Goal: Task Accomplishment & Management: Use online tool/utility

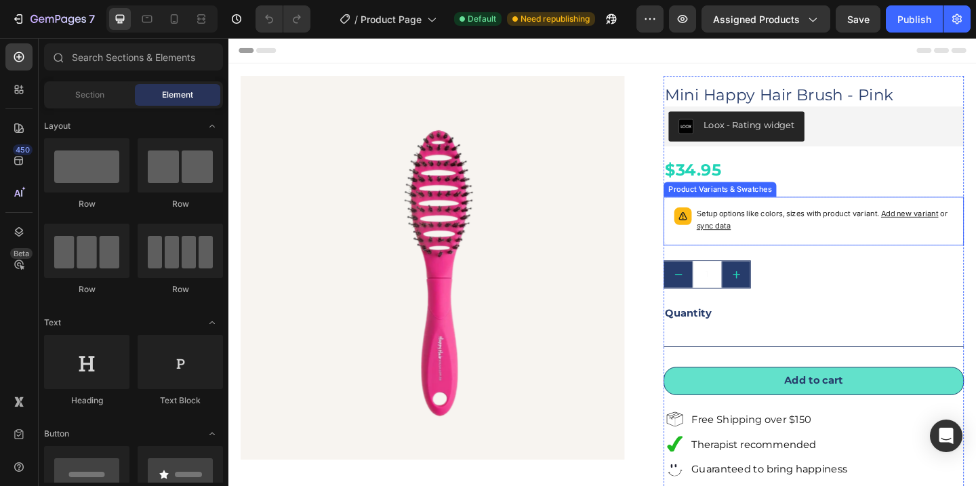
click at [776, 204] on div "Product Variants & Swatches" at bounding box center [762, 203] width 117 height 12
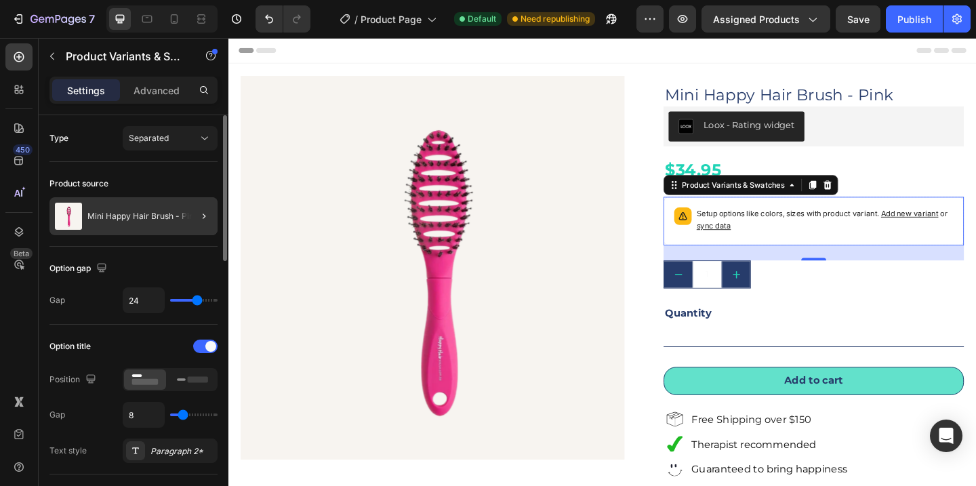
click at [178, 227] on div "Mini Happy Hair Brush - Pink" at bounding box center [133, 216] width 168 height 38
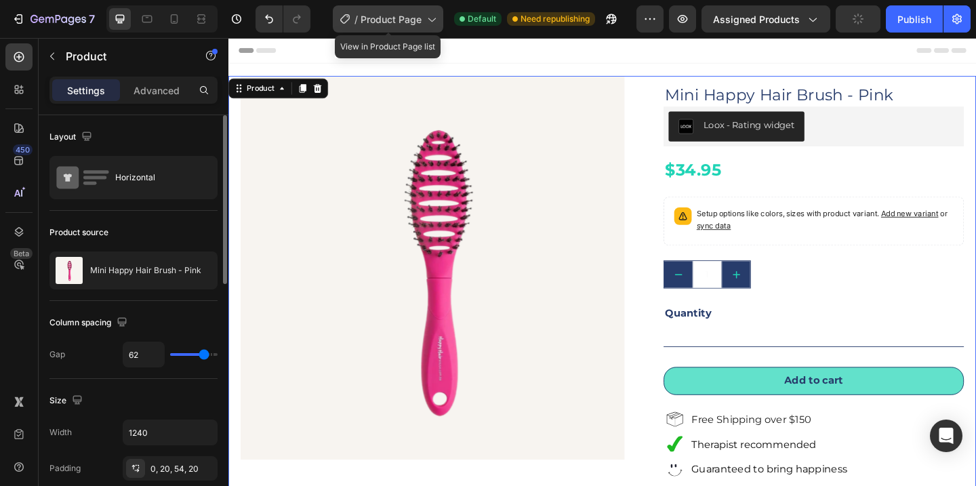
click at [420, 18] on span "Product Page" at bounding box center [391, 19] width 61 height 14
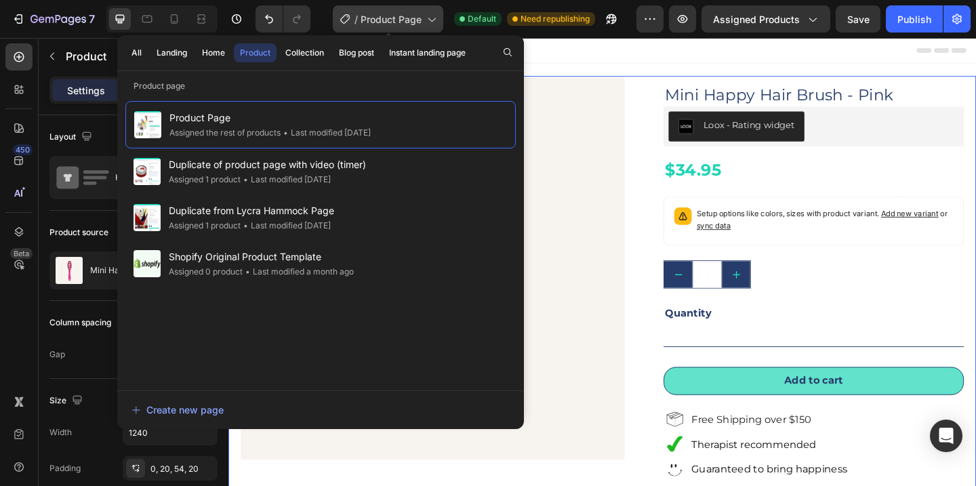
click at [420, 18] on span "Product Page" at bounding box center [391, 19] width 61 height 14
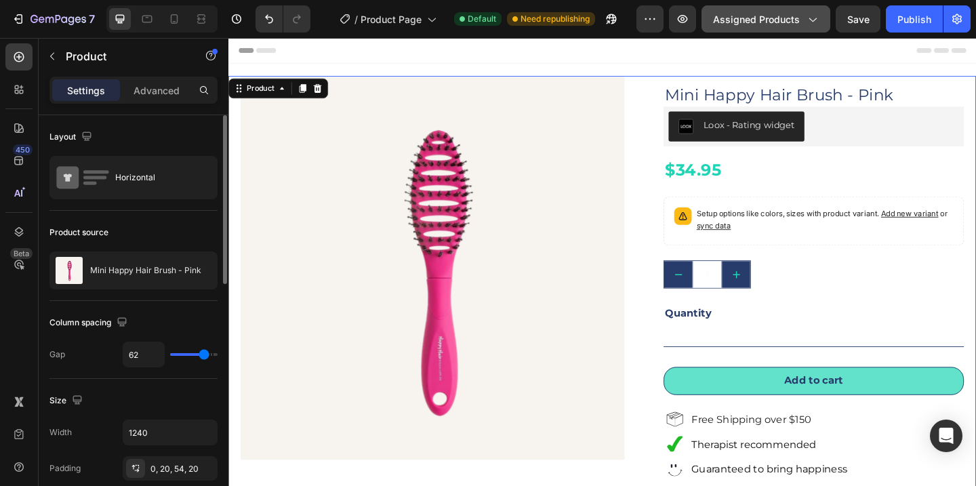
click at [811, 19] on icon "button" at bounding box center [812, 20] width 7 height 4
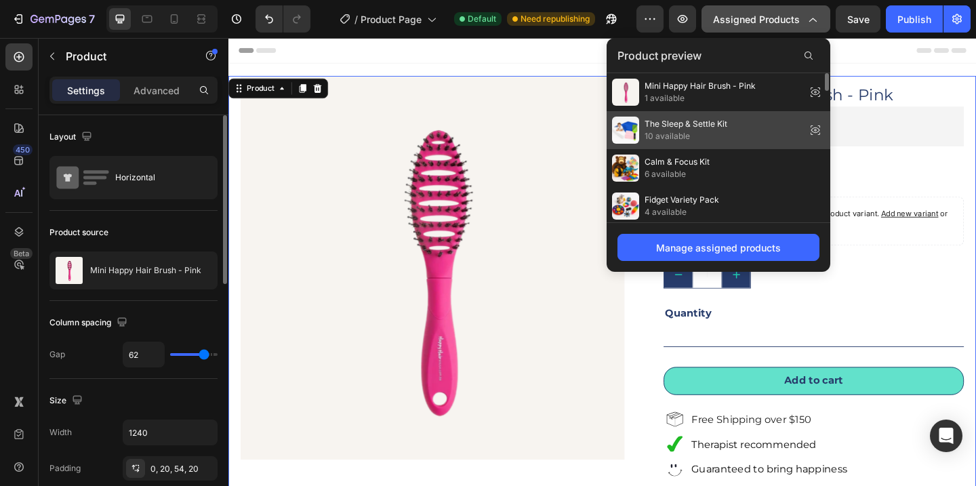
click at [714, 137] on span "10 available" at bounding box center [686, 136] width 83 height 12
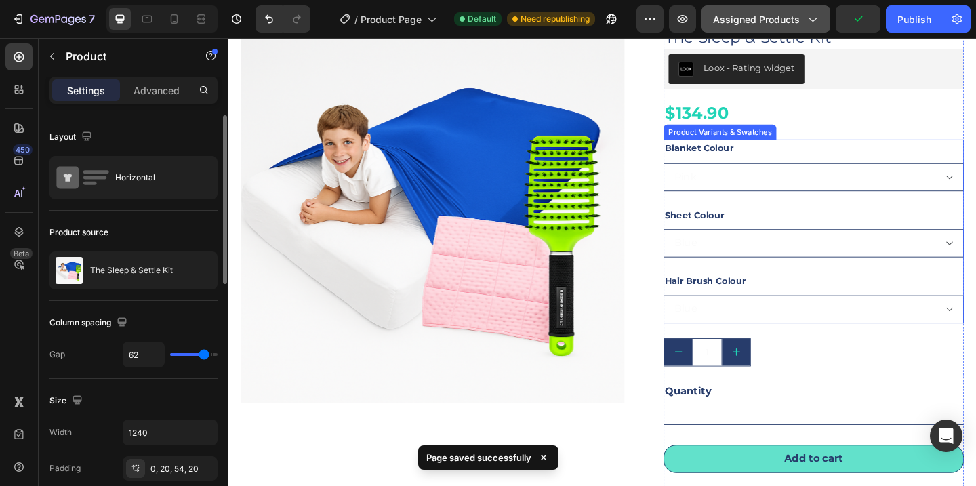
scroll to position [63, 0]
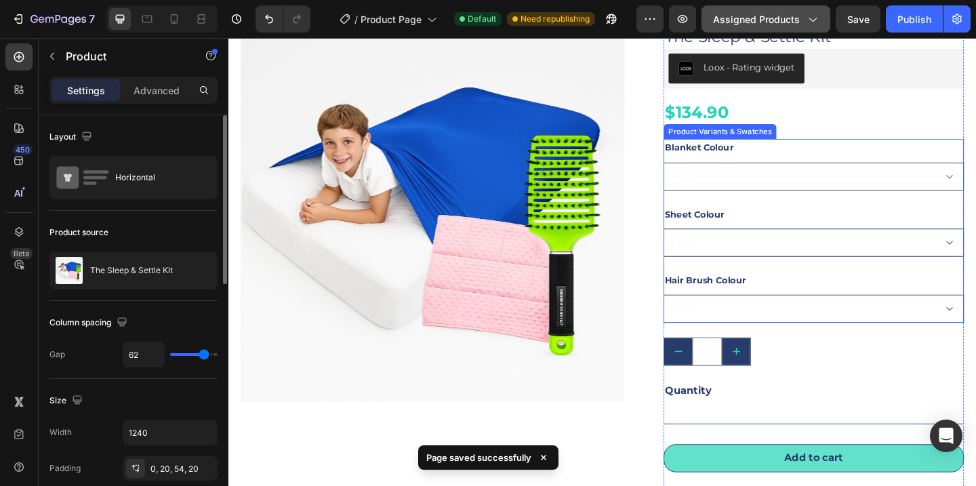
click at [976, 188] on select "Pink Blue" at bounding box center [865, 189] width 327 height 31
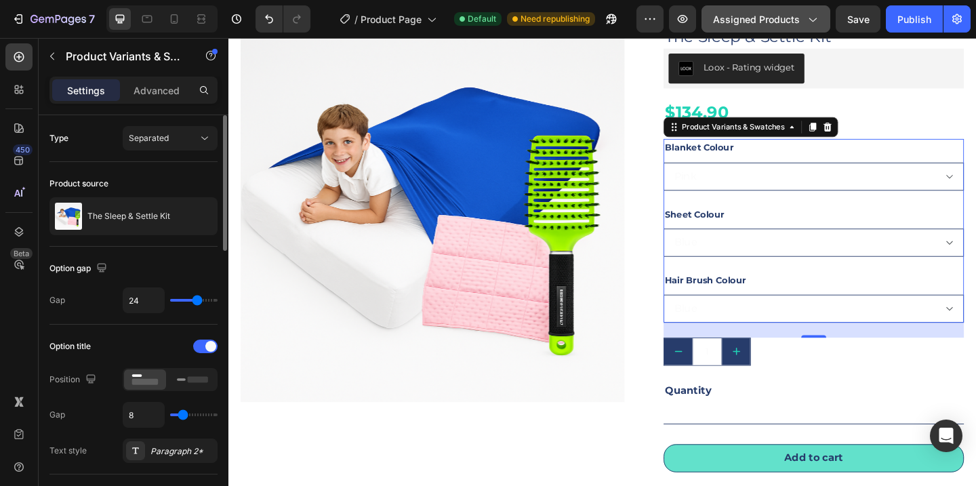
click at [976, 262] on select "Blue Purple" at bounding box center [865, 260] width 327 height 31
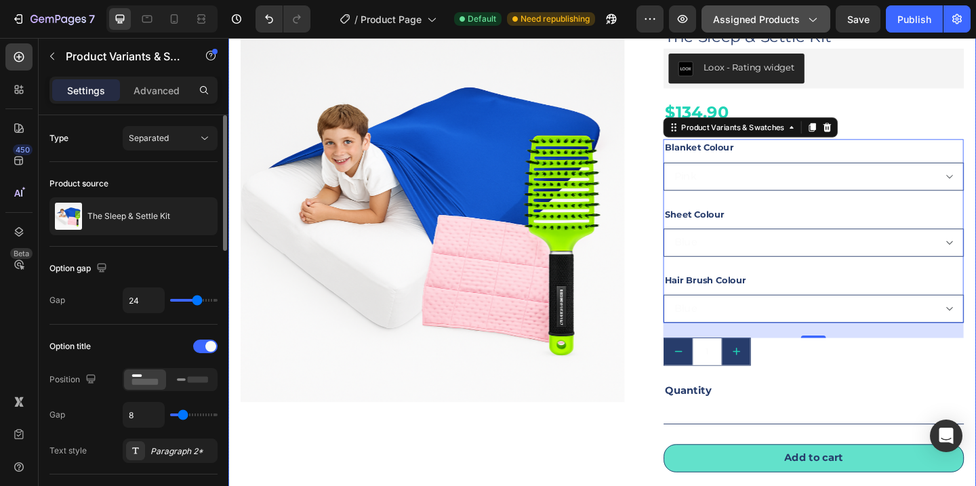
scroll to position [85, 0]
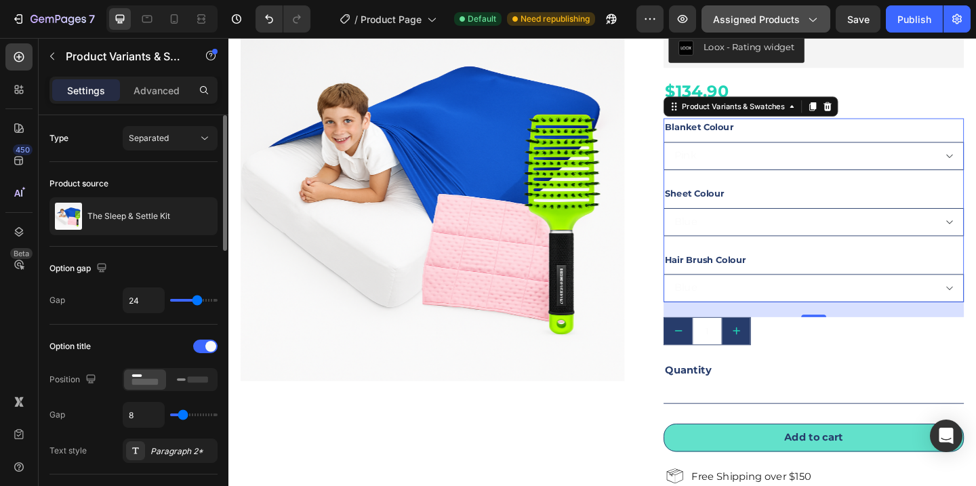
click at [976, 310] on select "Blue Purple Hot Pink Lime Green Gold Silver White" at bounding box center [865, 310] width 327 height 31
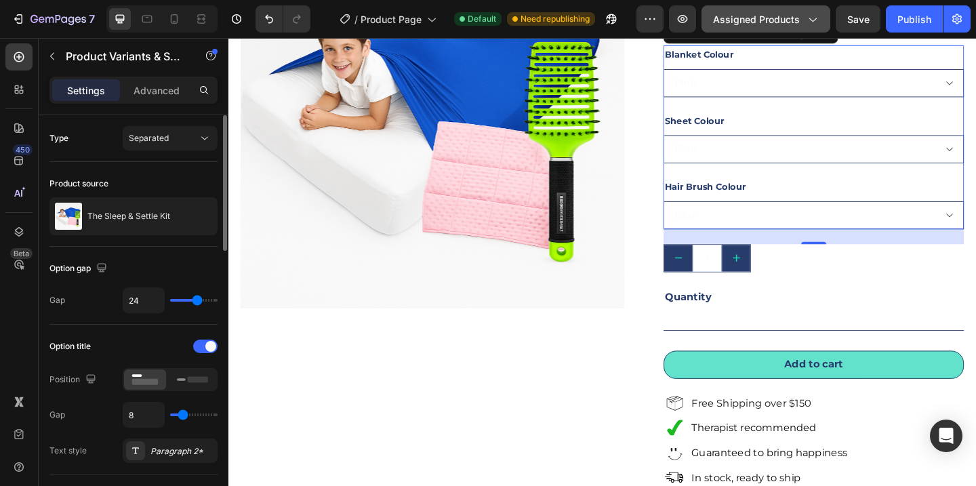
scroll to position [176, 0]
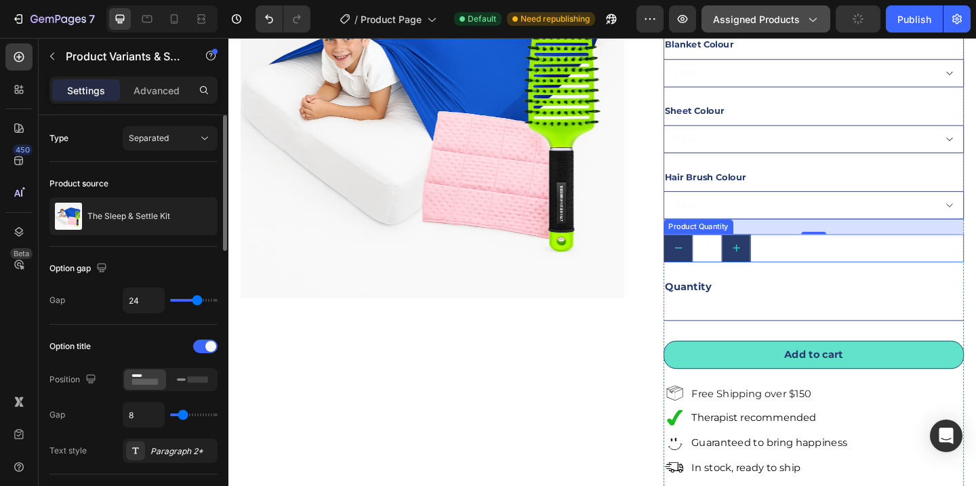
click at [745, 264] on input "1" at bounding box center [749, 266] width 33 height 29
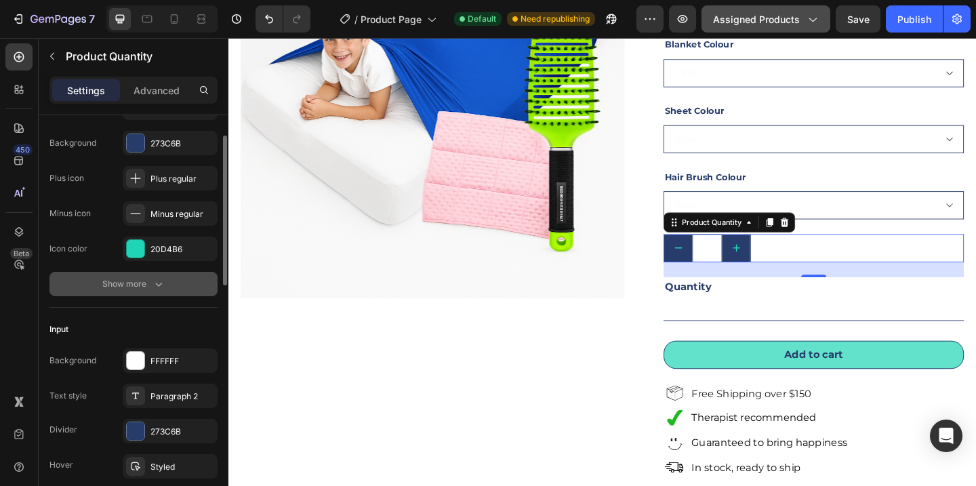
scroll to position [104, 0]
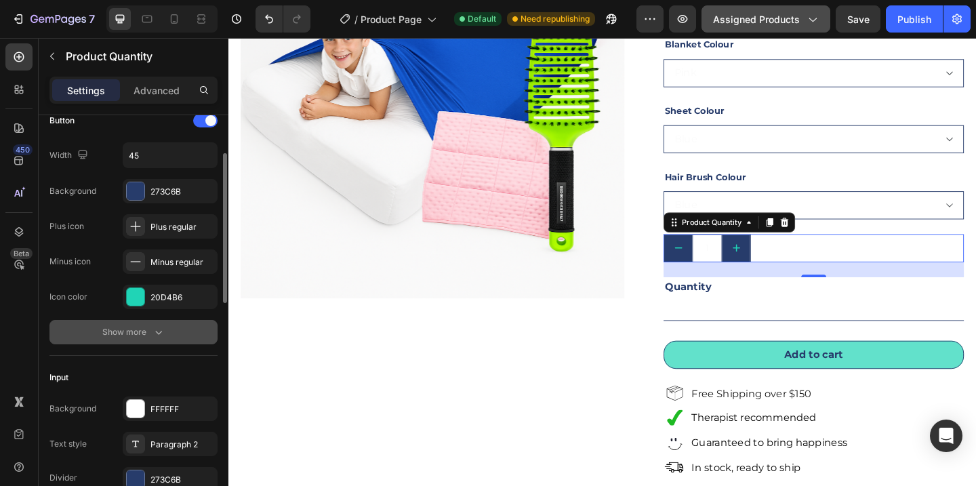
click at [148, 327] on div "Show more" at bounding box center [133, 332] width 63 height 14
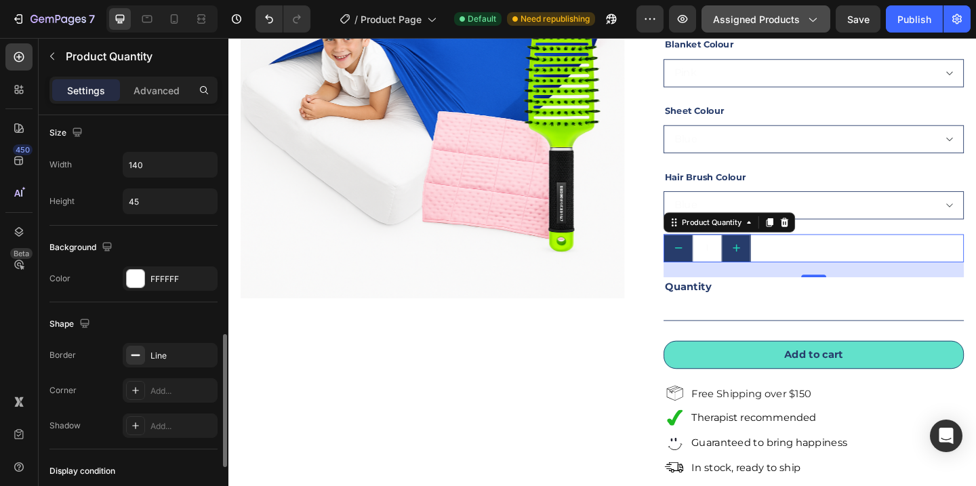
scroll to position [669, 0]
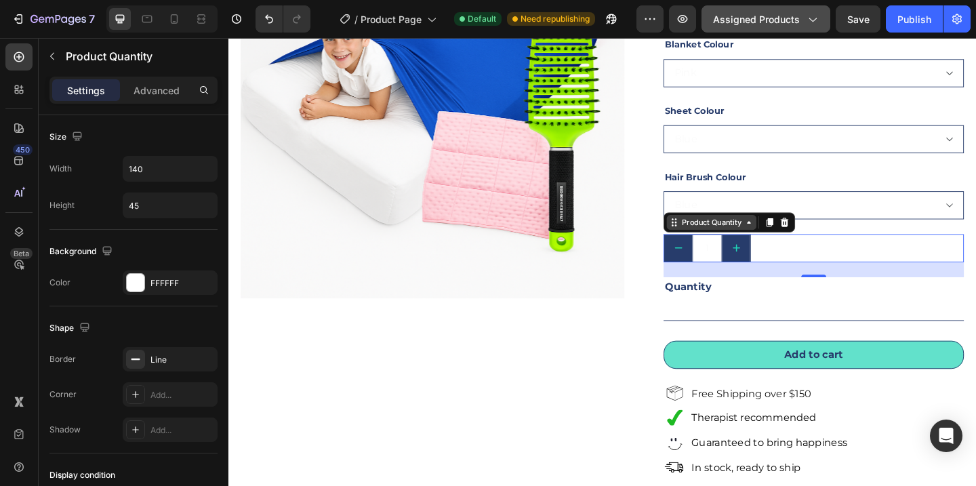
click at [793, 241] on icon at bounding box center [794, 238] width 11 height 11
click at [744, 279] on input "1" at bounding box center [749, 266] width 33 height 29
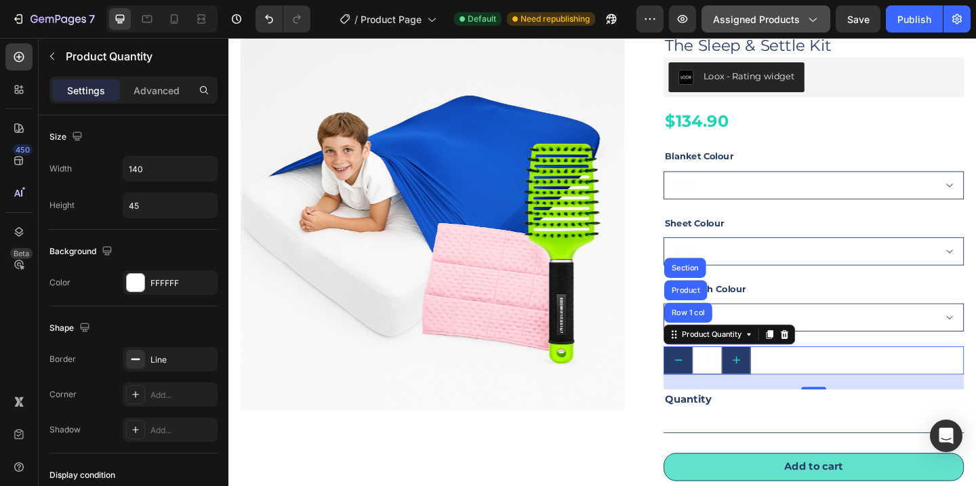
scroll to position [0, 0]
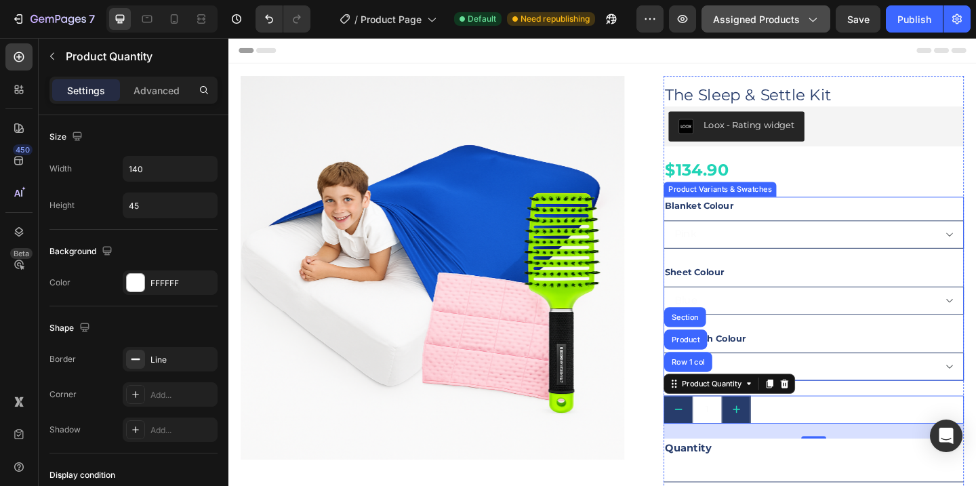
click at [763, 245] on select "Pink Blue" at bounding box center [865, 252] width 327 height 31
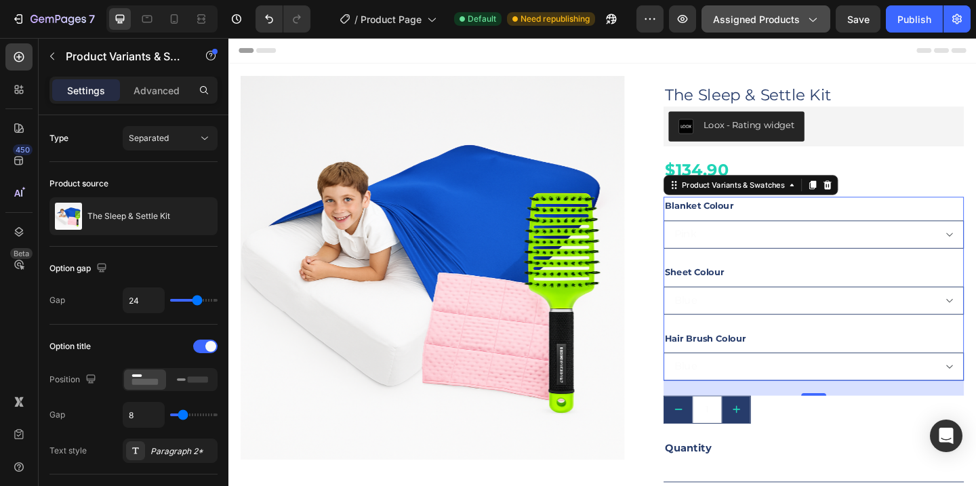
click at [976, 327] on select "Blue Purple" at bounding box center [865, 323] width 327 height 31
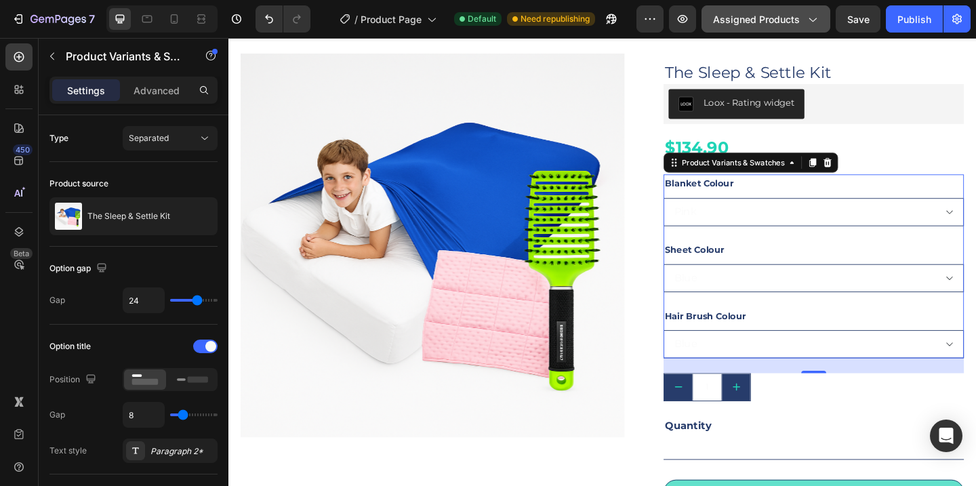
scroll to position [53, 0]
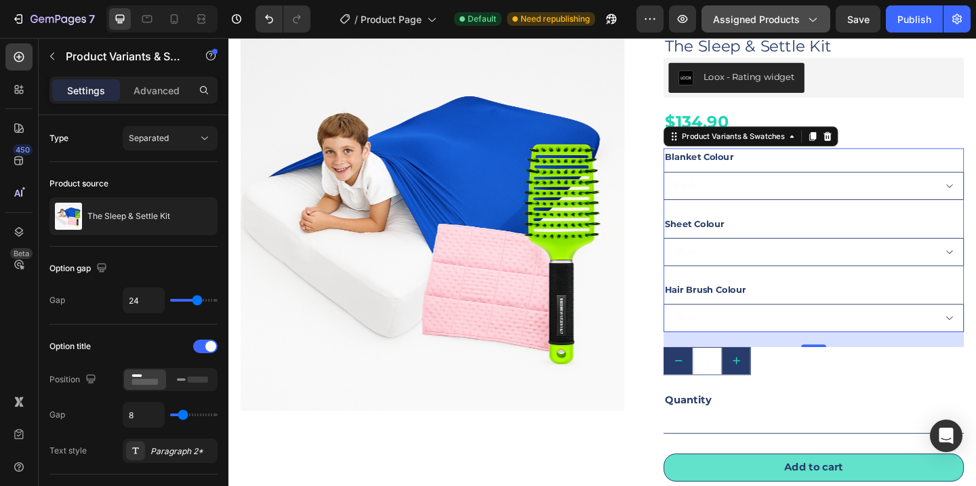
click at [962, 335] on select "Blue Purple Hot Pink Lime Green Gold Silver White" at bounding box center [865, 342] width 327 height 31
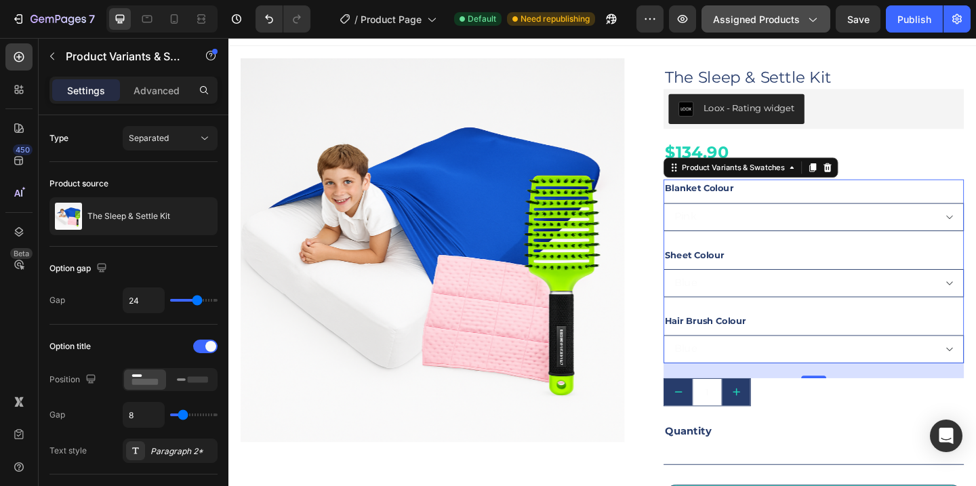
scroll to position [0, 0]
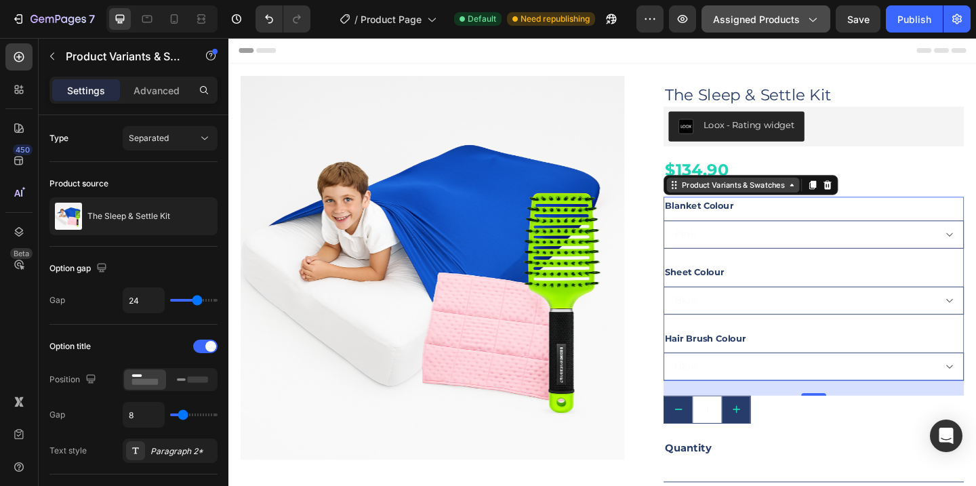
click at [837, 201] on icon at bounding box center [841, 198] width 11 height 11
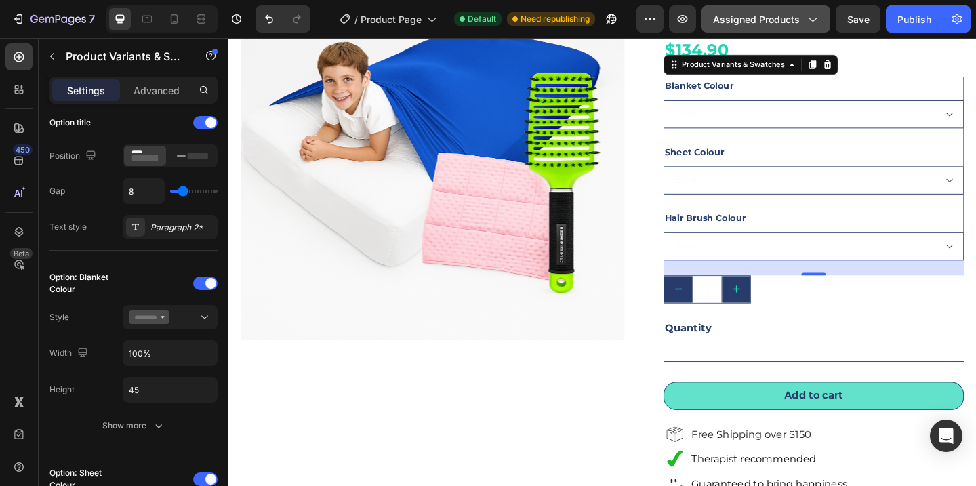
scroll to position [140, 0]
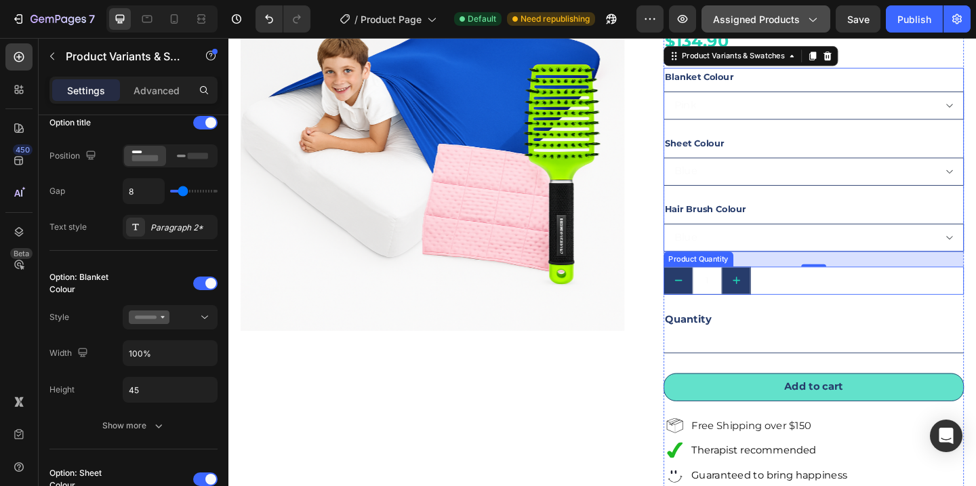
click at [744, 307] on input "1" at bounding box center [749, 301] width 33 height 29
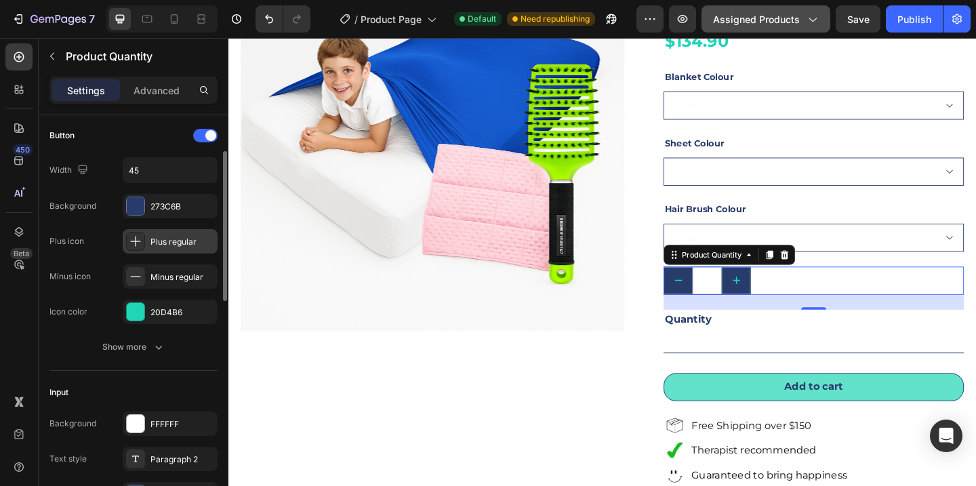
scroll to position [92, 0]
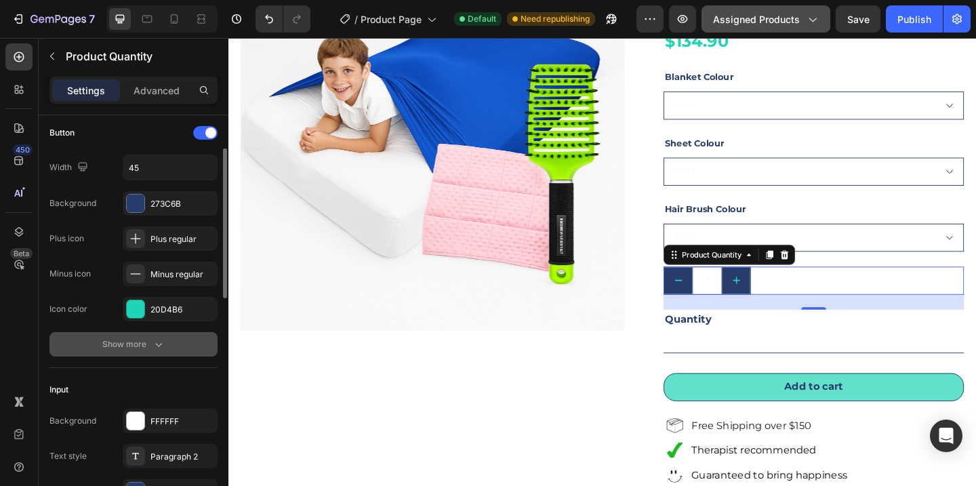
click at [159, 344] on icon "button" at bounding box center [159, 345] width 14 height 14
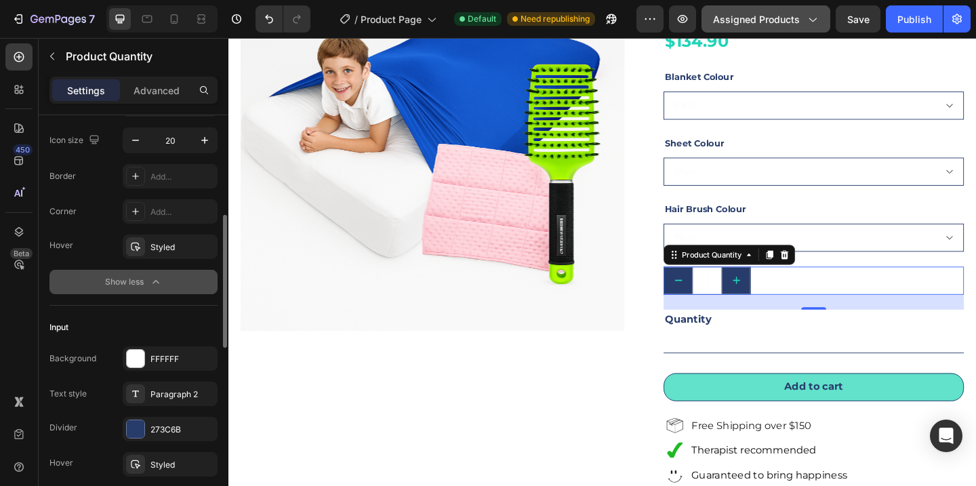
scroll to position [300, 0]
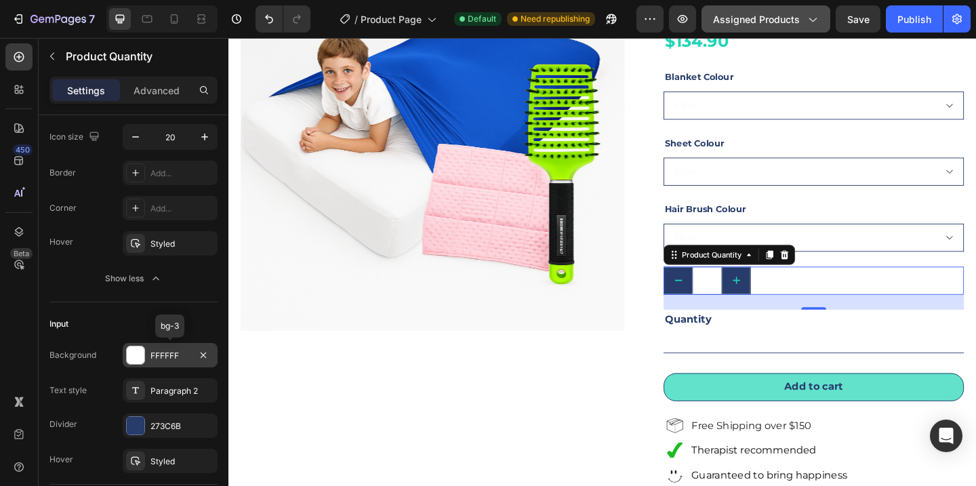
click at [142, 357] on div at bounding box center [136, 355] width 18 height 18
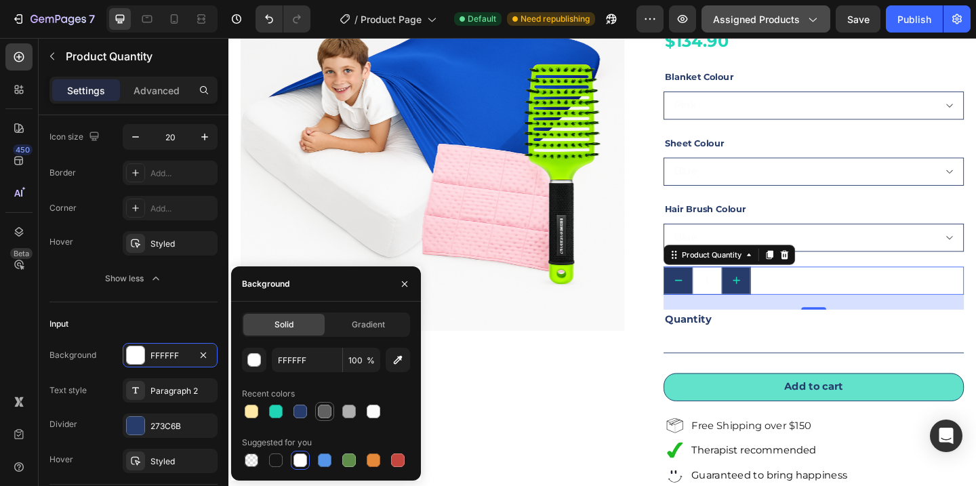
click at [326, 418] on div at bounding box center [325, 411] width 16 height 16
click at [253, 408] on div at bounding box center [252, 412] width 14 height 14
click at [370, 410] on div at bounding box center [374, 412] width 14 height 14
type input "FBFBFB"
click at [142, 386] on div at bounding box center [135, 390] width 19 height 19
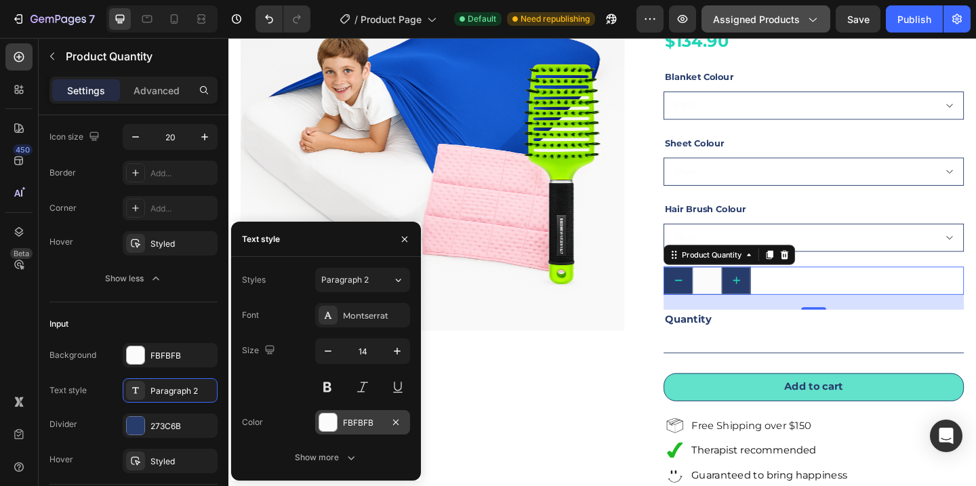
click at [331, 421] on div at bounding box center [328, 423] width 18 height 18
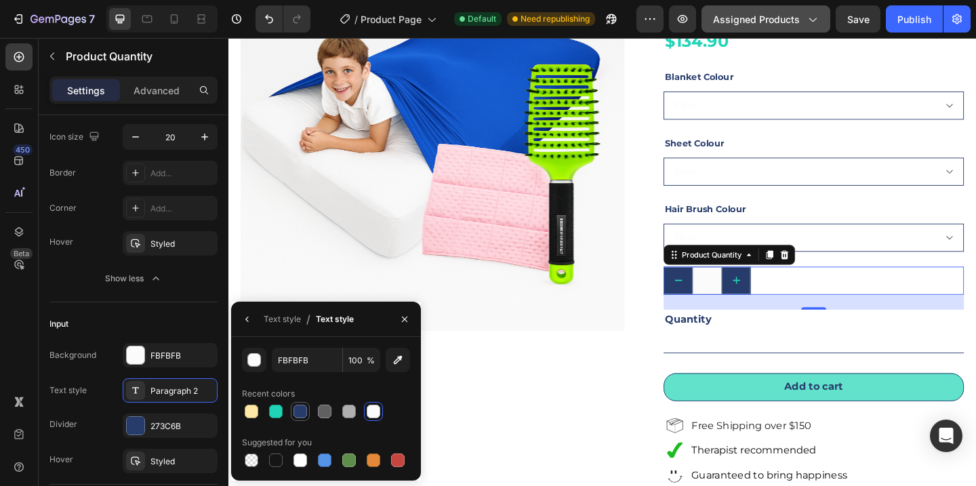
click at [300, 414] on div at bounding box center [301, 412] width 14 height 14
type input "273C6B"
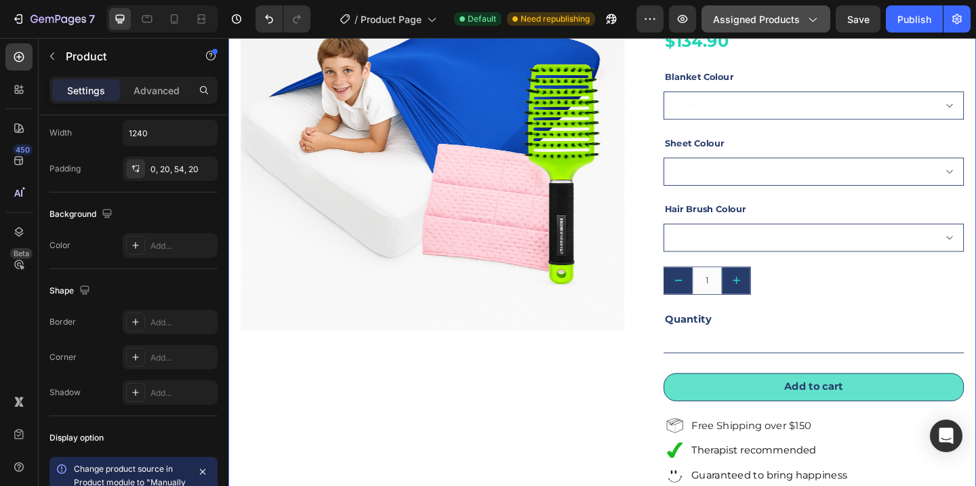
scroll to position [0, 0]
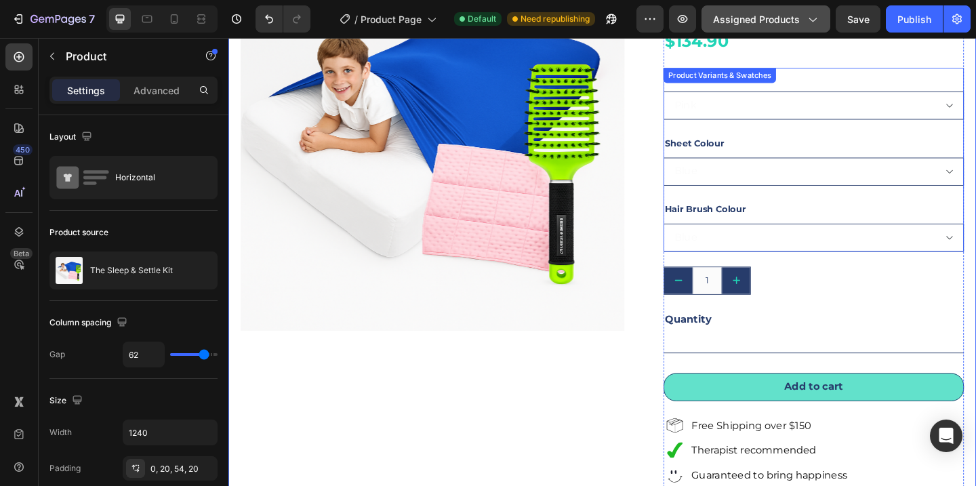
click at [976, 253] on select "Blue Purple Hot Pink Lime Green Gold Silver White" at bounding box center [865, 255] width 327 height 31
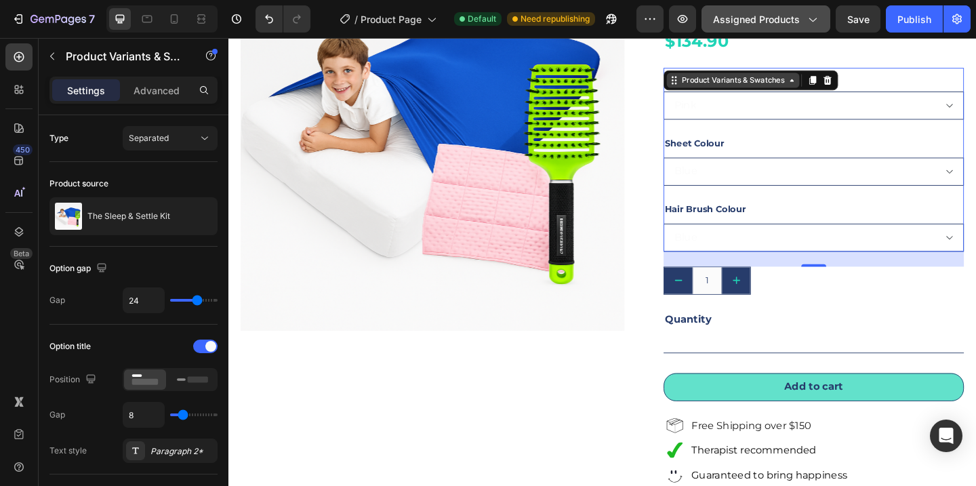
click at [840, 86] on icon at bounding box center [841, 84] width 11 height 11
click at [907, 26] on button "Publish" at bounding box center [914, 18] width 57 height 27
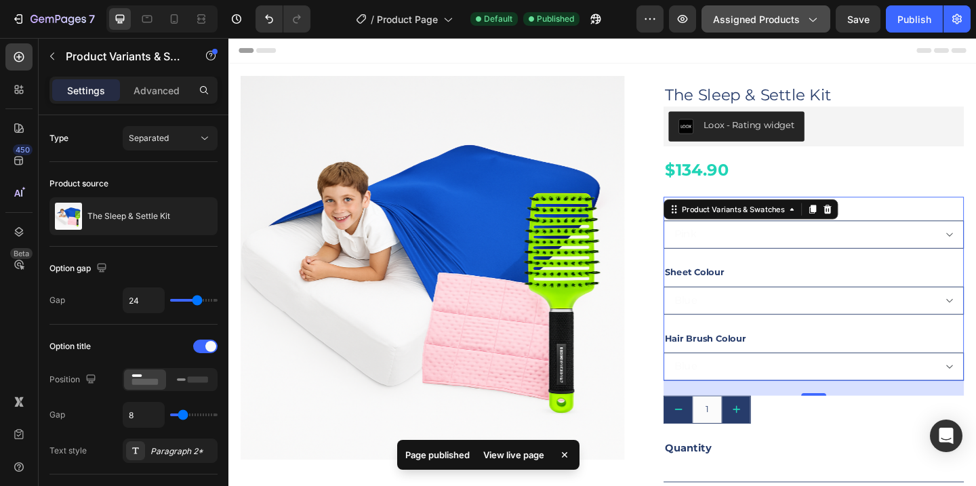
click at [502, 450] on div "View live page" at bounding box center [513, 454] width 77 height 19
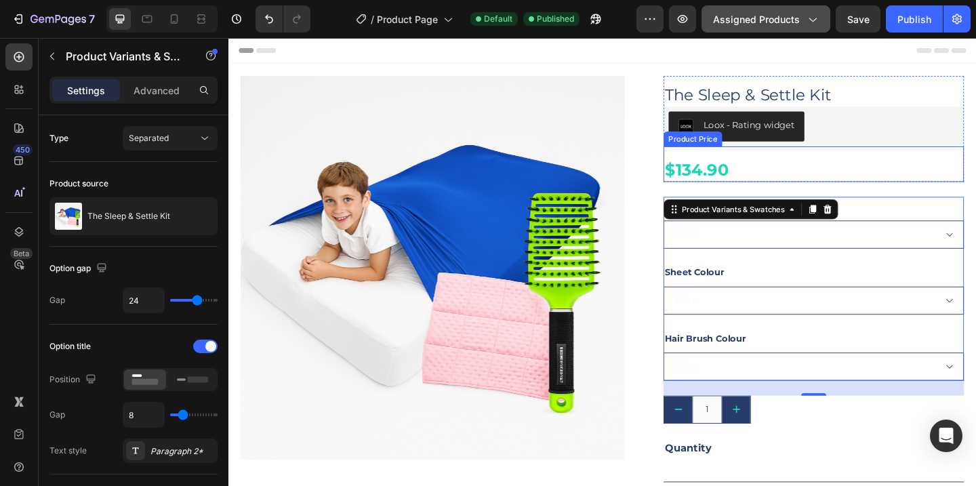
click at [752, 181] on div "$134.90" at bounding box center [865, 182] width 327 height 26
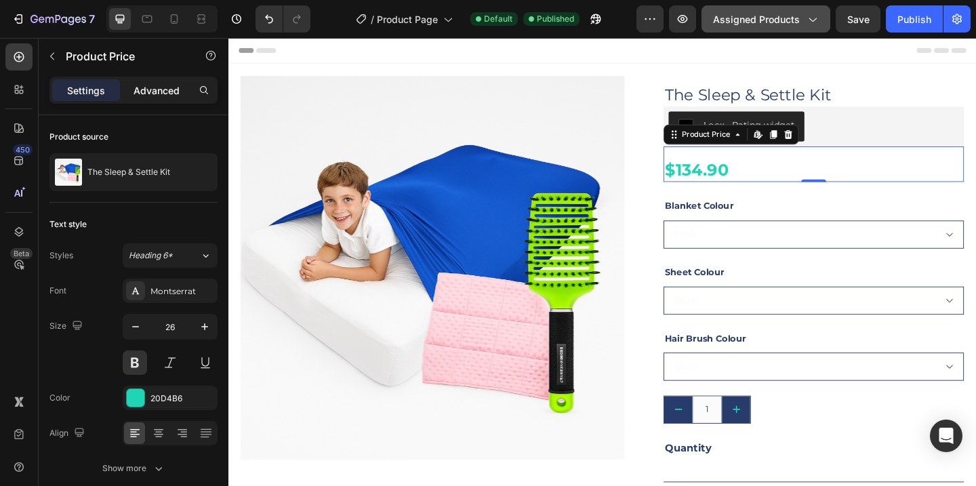
click at [161, 94] on p "Advanced" at bounding box center [157, 90] width 46 height 14
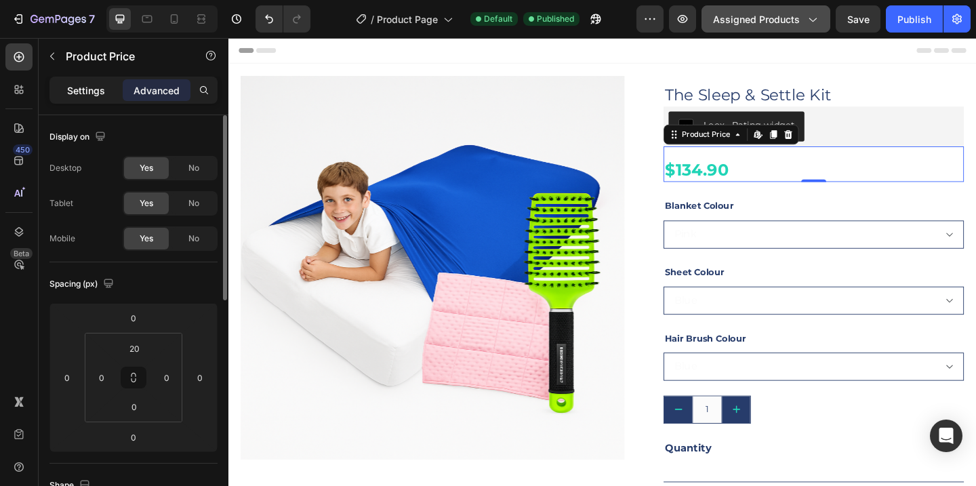
click at [89, 90] on p "Settings" at bounding box center [86, 90] width 38 height 14
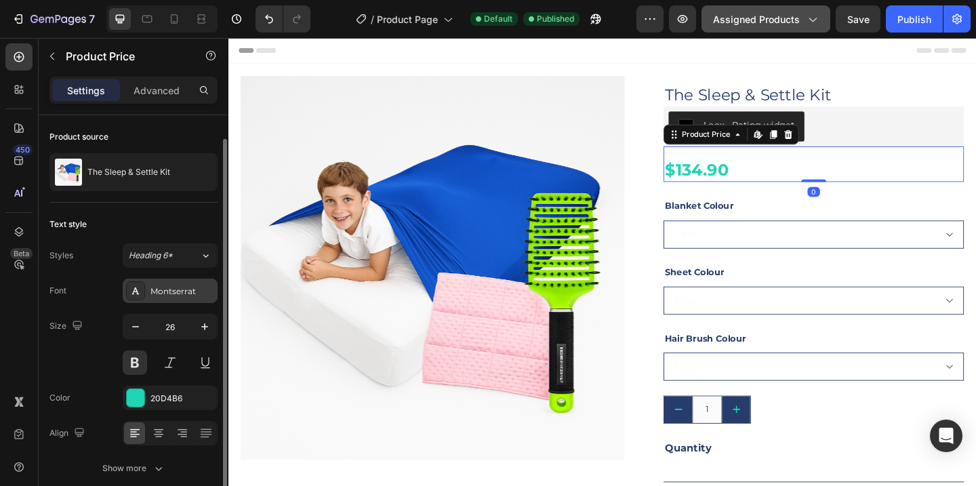
scroll to position [60, 0]
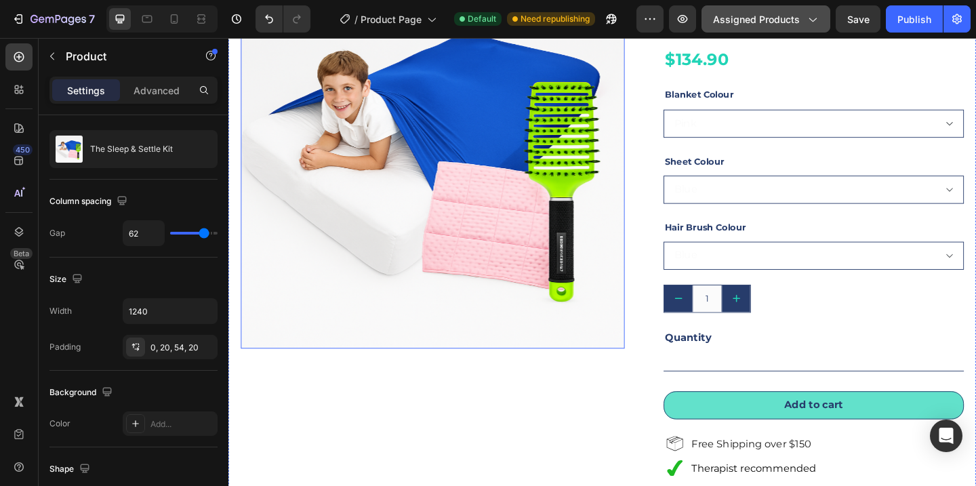
scroll to position [0, 0]
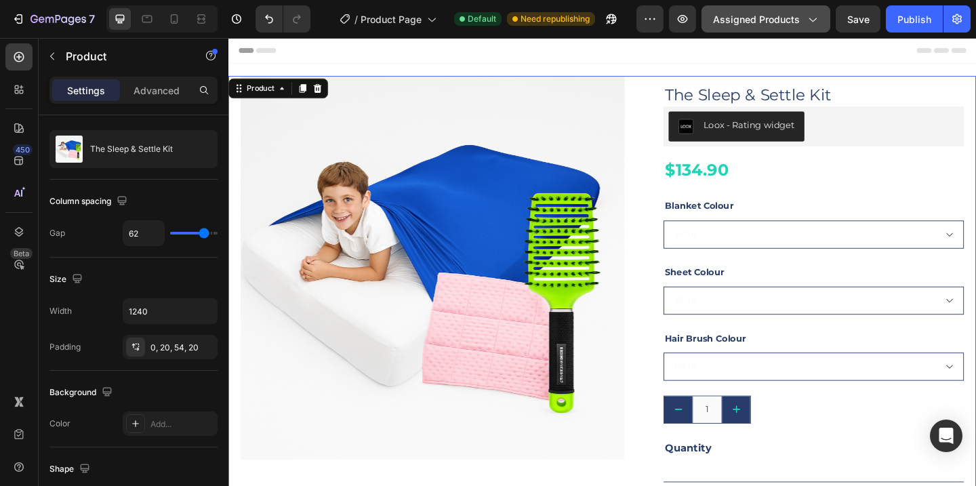
click at [804, 23] on div "Assigned Products" at bounding box center [766, 19] width 106 height 14
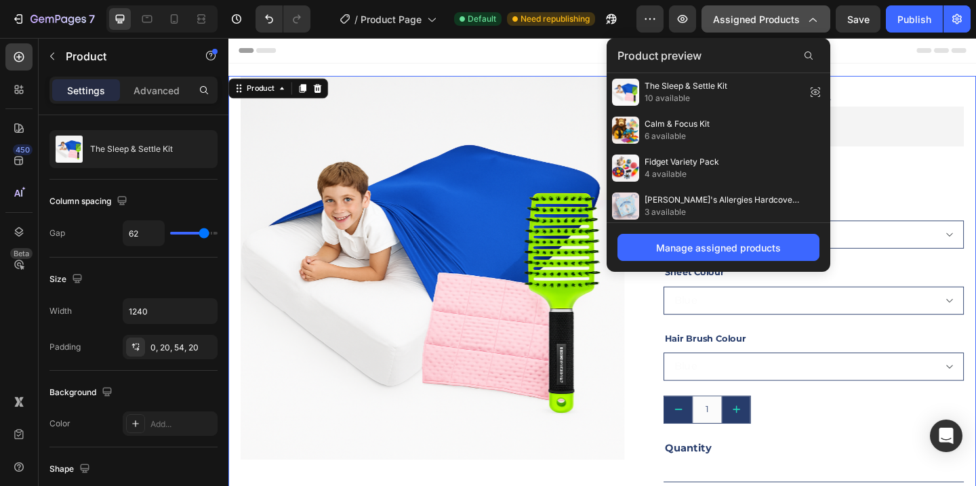
click at [799, 22] on span "Assigned Products" at bounding box center [756, 19] width 87 height 14
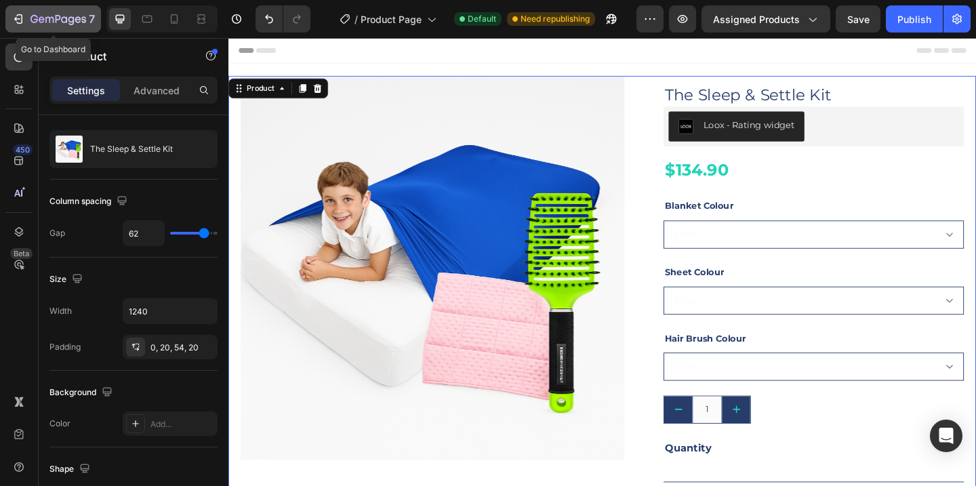
click at [29, 18] on div "7" at bounding box center [53, 19] width 83 height 16
